Goal: Task Accomplishment & Management: Use online tool/utility

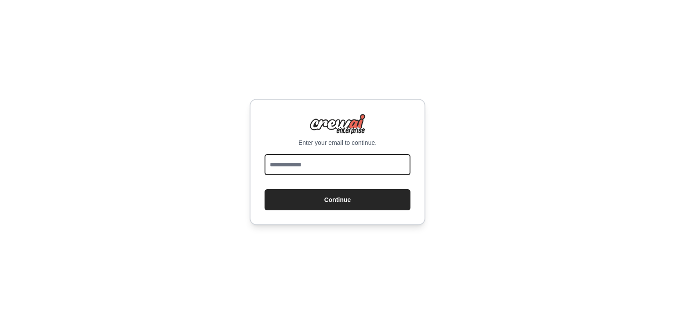
click at [289, 162] on input "email" at bounding box center [337, 164] width 146 height 21
type input "**********"
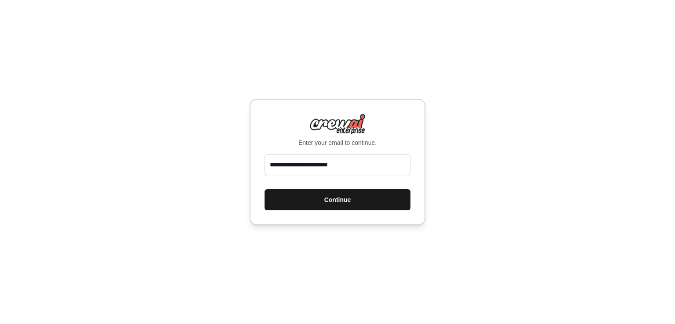
click at [328, 198] on button "Continue" at bounding box center [337, 199] width 146 height 21
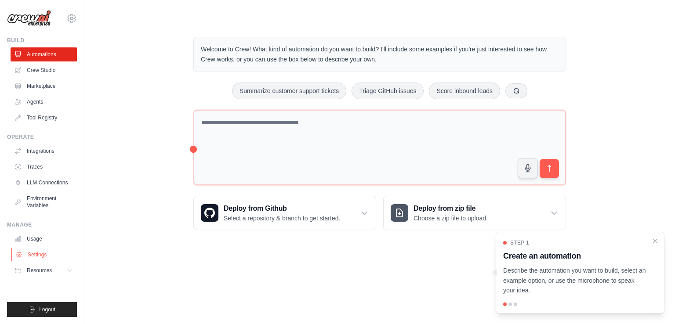
click at [50, 256] on link "Settings" at bounding box center [44, 255] width 66 height 14
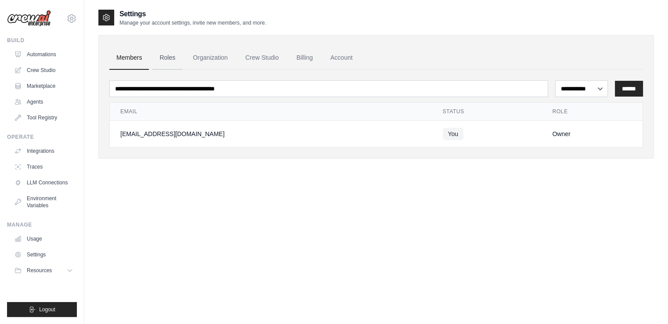
click at [163, 58] on link "Roles" at bounding box center [167, 58] width 30 height 24
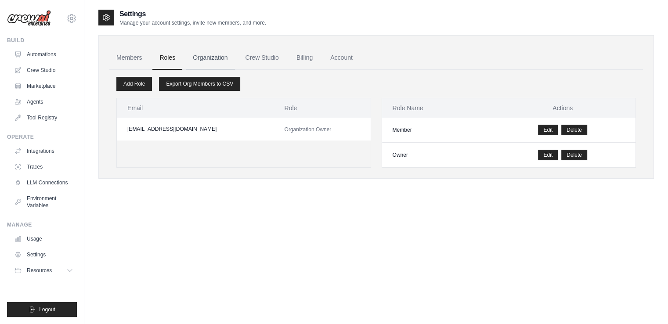
click at [210, 59] on link "Organization" at bounding box center [210, 58] width 49 height 24
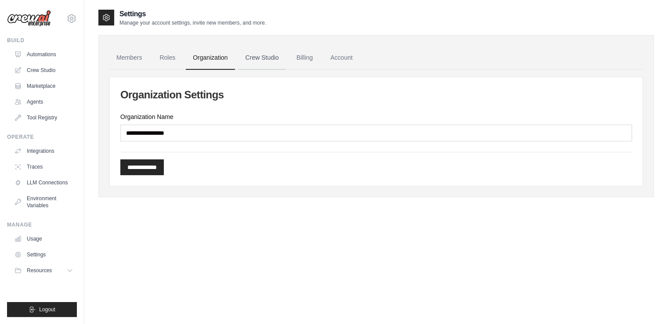
click at [262, 56] on link "Crew Studio" at bounding box center [261, 58] width 47 height 24
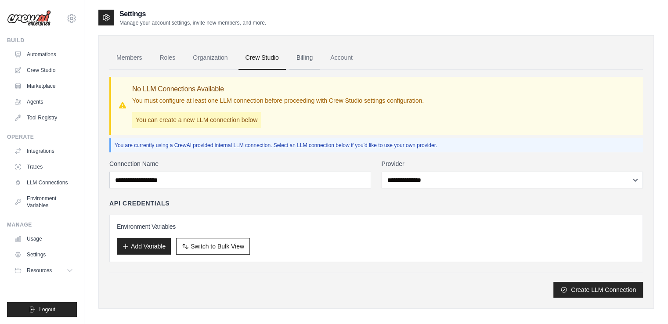
click at [299, 59] on link "Billing" at bounding box center [304, 58] width 30 height 24
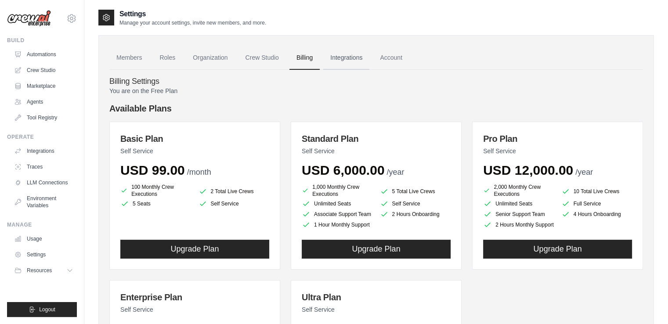
click at [344, 58] on link "Integrations" at bounding box center [346, 58] width 46 height 24
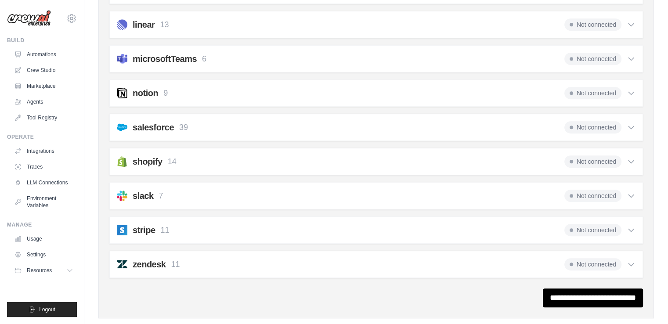
scroll to position [497, 0]
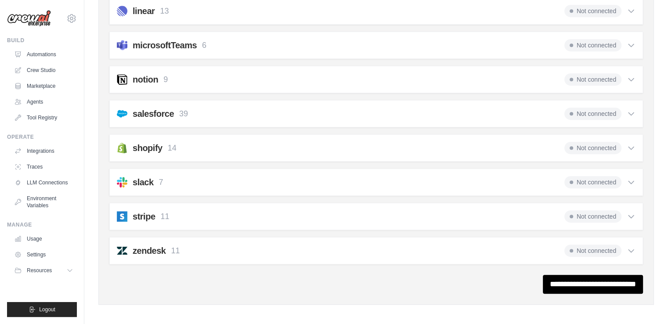
click at [200, 69] on div "notion 9 Not connected Select all Create a Page: notion_create_page Update a Pa…" at bounding box center [376, 79] width 534 height 27
click at [634, 75] on icon at bounding box center [631, 79] width 9 height 9
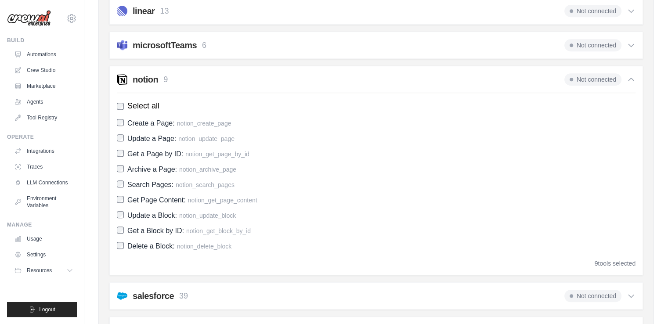
click at [224, 39] on div "microsoftTeams 6 Not connected" at bounding box center [376, 45] width 519 height 12
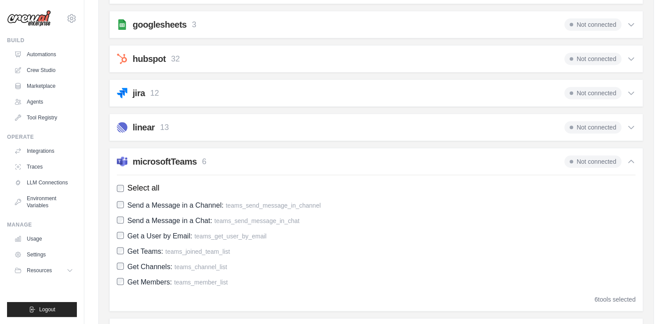
scroll to position [365, 0]
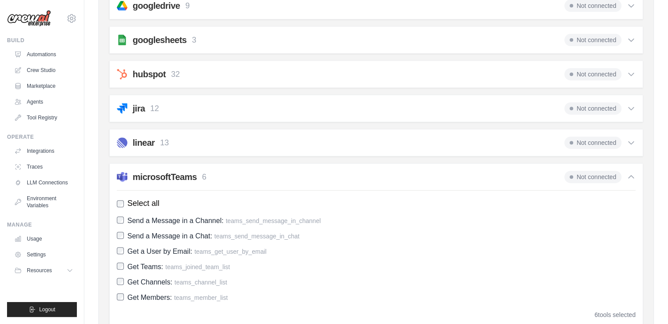
click at [204, 41] on div "googlesheets 3 Not connected" at bounding box center [376, 40] width 519 height 12
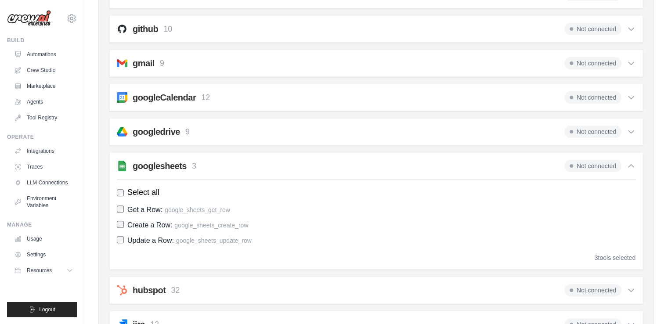
scroll to position [233, 0]
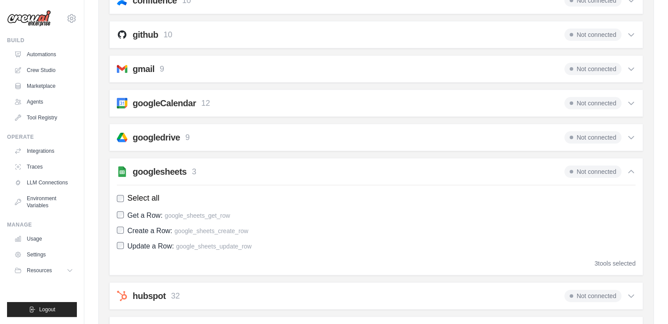
click at [159, 131] on h2 "googledrive" at bounding box center [156, 137] width 47 height 12
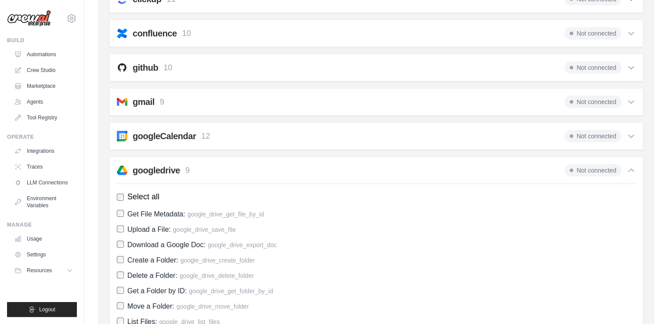
scroll to position [145, 0]
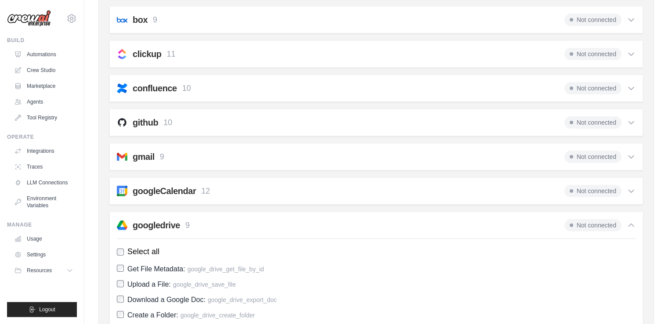
drag, startPoint x: 154, startPoint y: 187, endPoint x: 159, endPoint y: 184, distance: 4.9
click at [155, 187] on h2 "googleCalendar" at bounding box center [164, 191] width 63 height 12
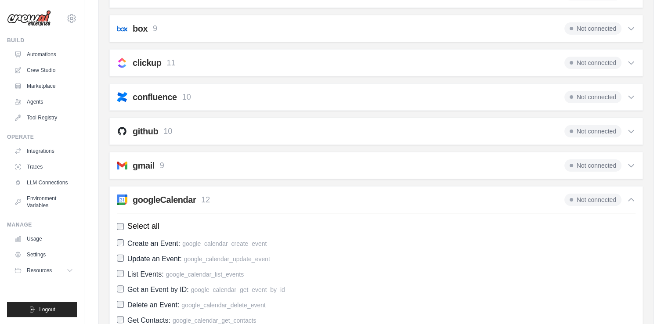
scroll to position [101, 0]
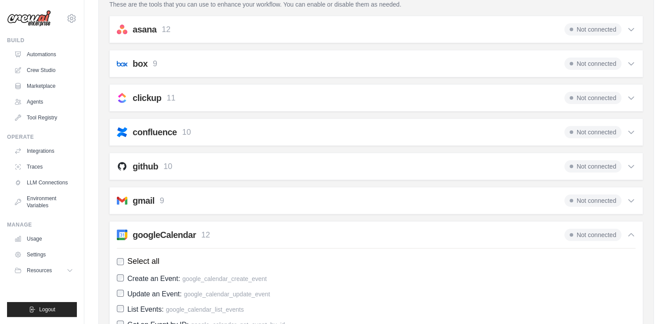
click at [140, 197] on h2 "gmail" at bounding box center [144, 201] width 22 height 12
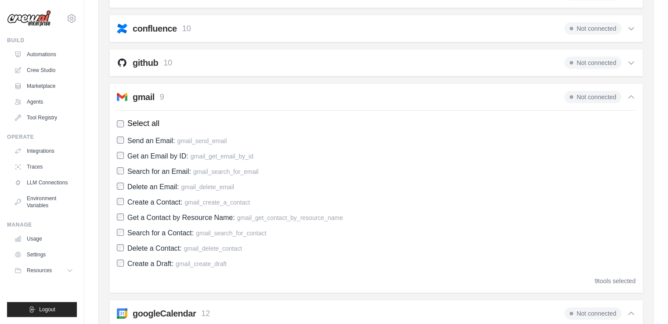
scroll to position [189, 0]
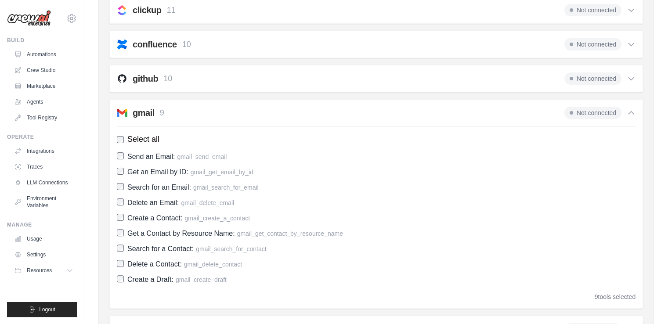
click at [155, 76] on h2 "github" at bounding box center [145, 78] width 25 height 12
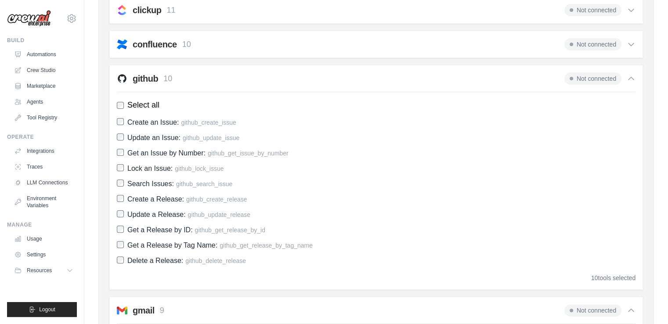
click at [156, 80] on h2 "github" at bounding box center [145, 78] width 25 height 12
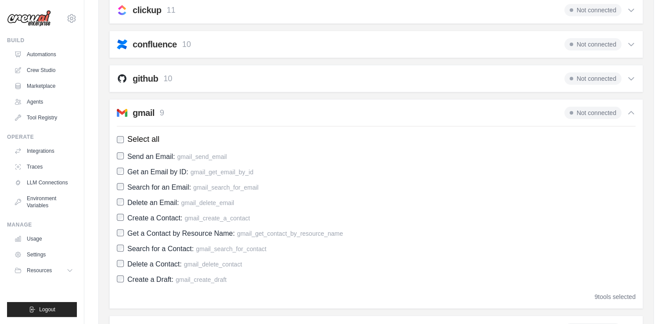
click at [148, 110] on h2 "gmail" at bounding box center [144, 113] width 22 height 12
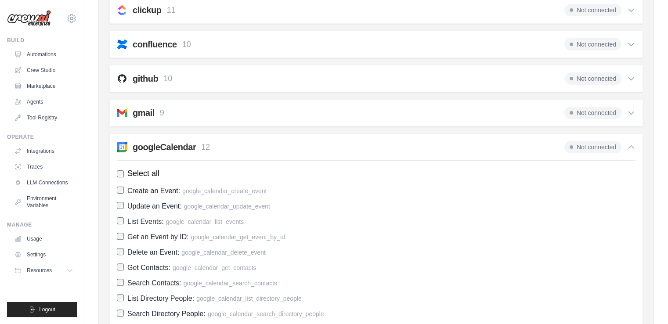
click at [145, 145] on h2 "googleCalendar" at bounding box center [164, 147] width 63 height 12
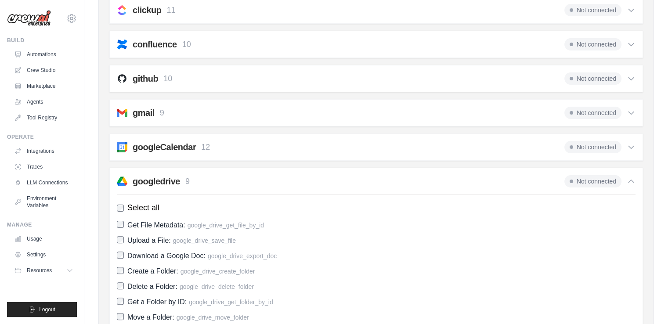
click at [139, 185] on h2 "googledrive" at bounding box center [156, 181] width 47 height 12
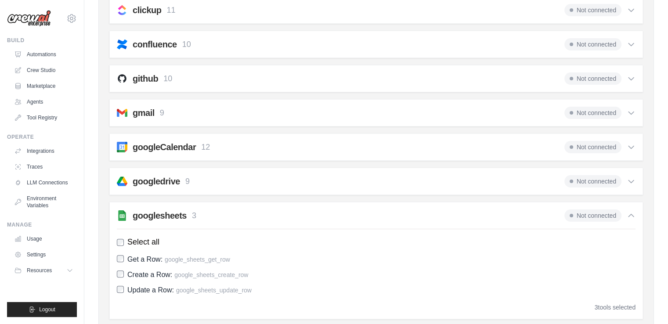
click at [132, 211] on div "googlesheets 3" at bounding box center [156, 216] width 79 height 12
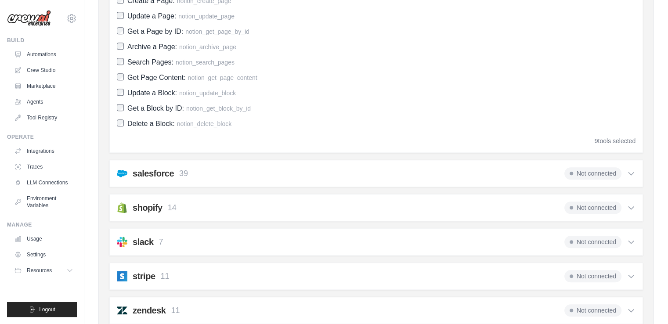
scroll to position [683, 0]
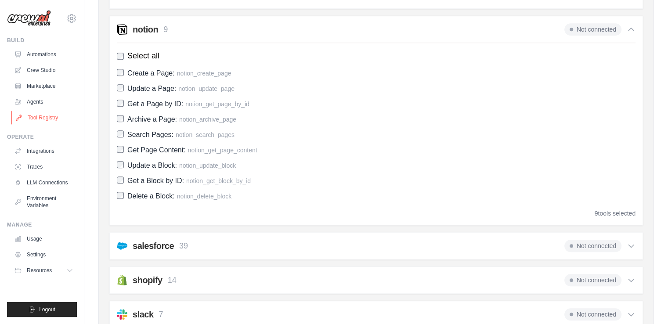
click at [51, 118] on link "Tool Registry" at bounding box center [44, 118] width 66 height 14
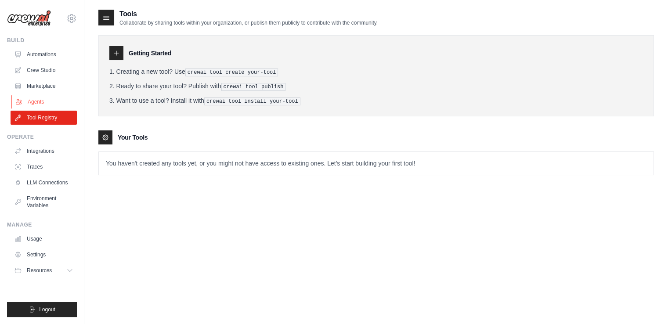
click at [44, 101] on link "Agents" at bounding box center [44, 102] width 66 height 14
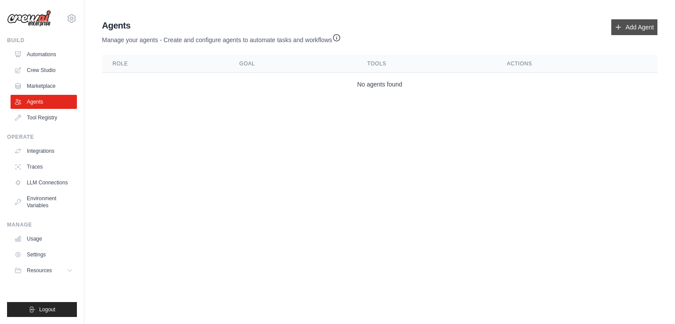
click at [630, 25] on link "Add Agent" at bounding box center [634, 27] width 46 height 16
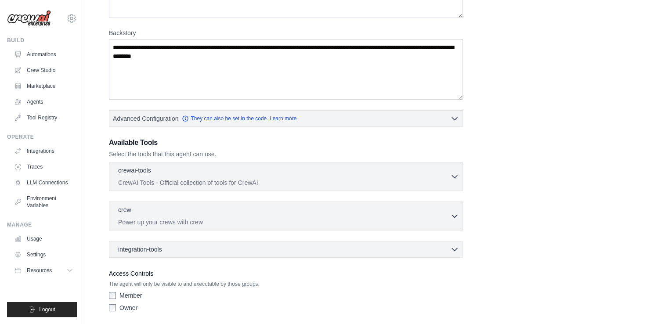
scroll to position [146, 0]
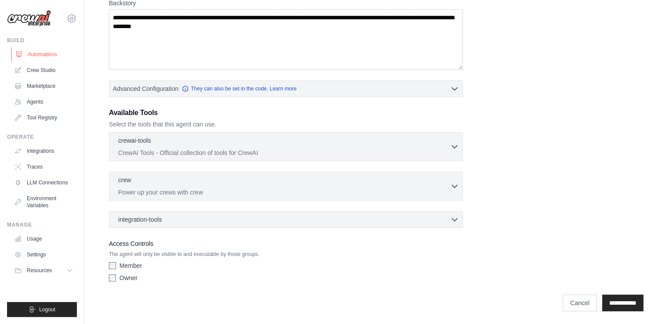
click at [42, 61] on link "Automations" at bounding box center [44, 54] width 66 height 14
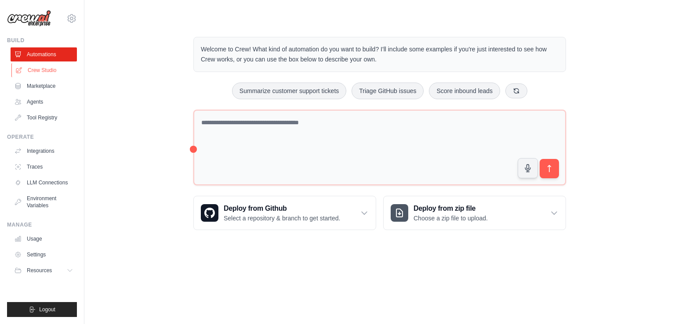
click at [37, 69] on link "Crew Studio" at bounding box center [44, 70] width 66 height 14
